Goal: Check status: Check status

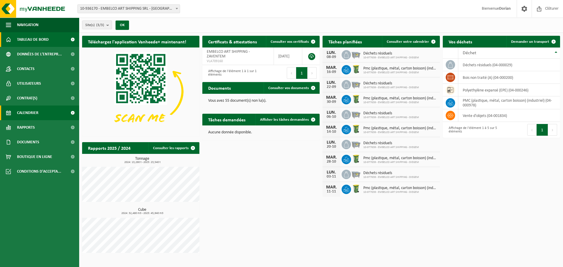
click at [36, 123] on link "Rapports" at bounding box center [39, 127] width 79 height 15
click at [36, 117] on span "Calendrier" at bounding box center [27, 113] width 21 height 15
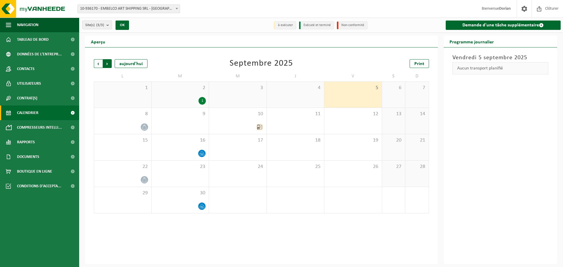
click at [98, 64] on span "Précédent" at bounding box center [98, 63] width 9 height 9
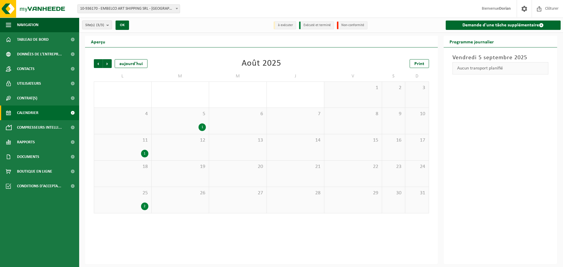
click at [128, 200] on div "25 2" at bounding box center [122, 200] width 57 height 26
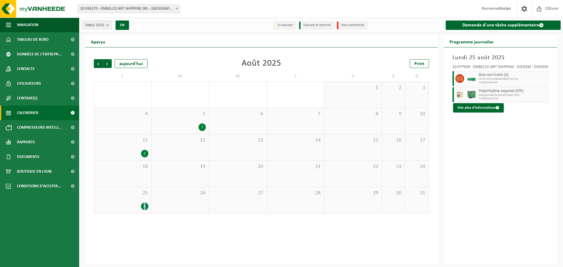
click at [173, 206] on div "26" at bounding box center [181, 200] width 58 height 26
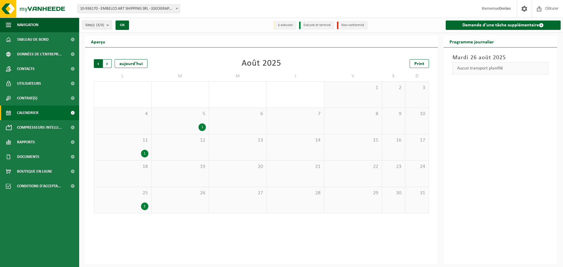
click at [109, 63] on span "Suivant" at bounding box center [107, 63] width 9 height 9
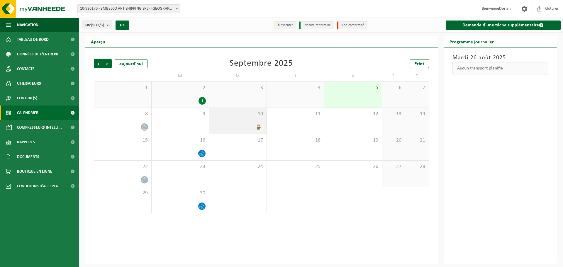
click at [233, 114] on span "10" at bounding box center [238, 114] width 52 height 6
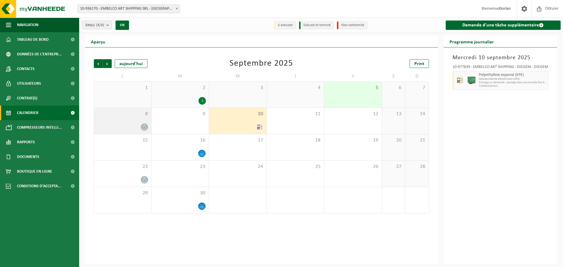
click at [144, 118] on div "8" at bounding box center [122, 121] width 57 height 26
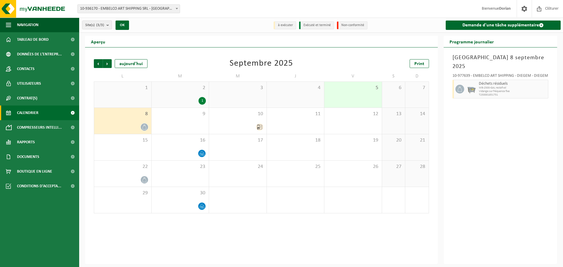
click at [139, 98] on div "1" at bounding box center [122, 95] width 57 height 26
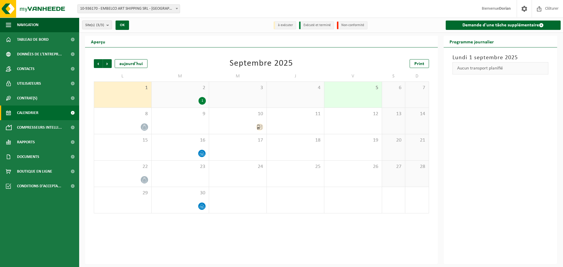
click at [181, 91] on div "2 1" at bounding box center [181, 95] width 58 height 26
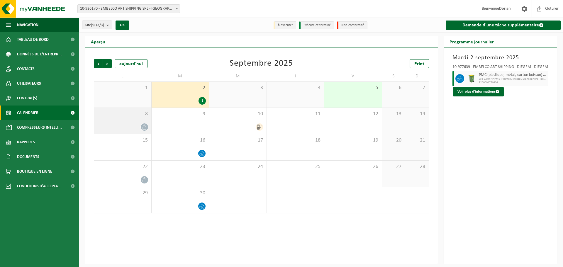
click at [137, 114] on span "8" at bounding box center [122, 114] width 51 height 6
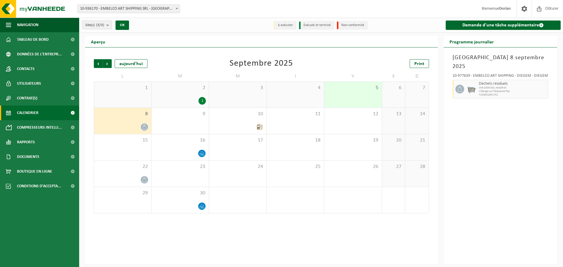
click at [136, 92] on div "1" at bounding box center [122, 95] width 57 height 26
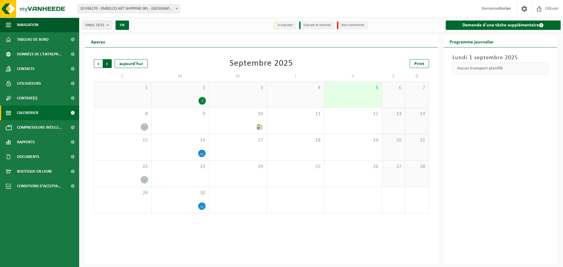
click at [99, 64] on span "Précédent" at bounding box center [98, 63] width 9 height 9
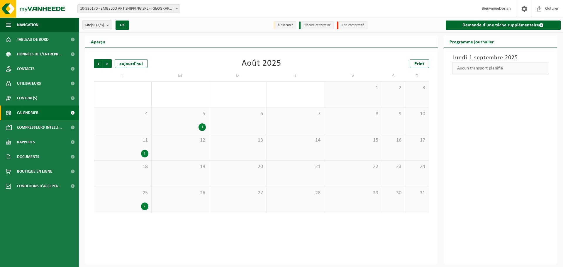
click at [129, 193] on span "25" at bounding box center [122, 193] width 51 height 6
